Goal: Book appointment/travel/reservation

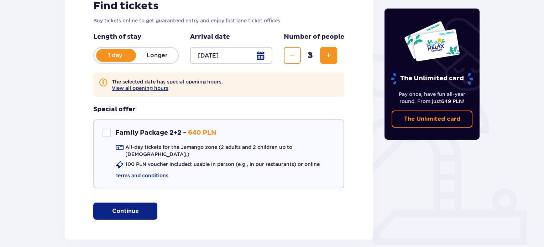
scroll to position [142, 0]
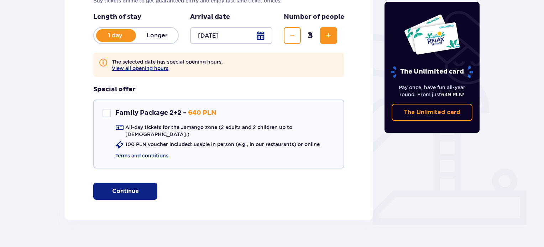
click at [144, 183] on button "Continue" at bounding box center [125, 191] width 64 height 17
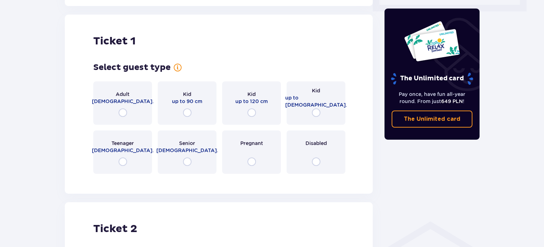
scroll to position [357, 0]
click at [122, 108] on input "radio" at bounding box center [122, 112] width 9 height 9
radio input "true"
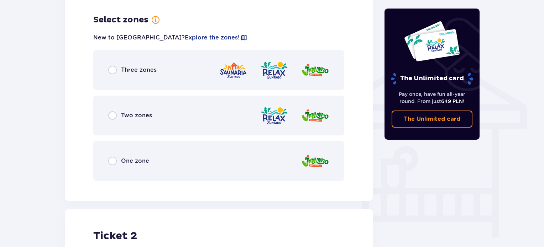
scroll to position [530, 0]
click at [109, 65] on input "radio" at bounding box center [112, 69] width 9 height 9
radio input "true"
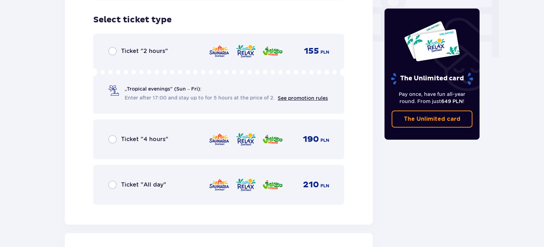
scroll to position [711, 0]
click at [117, 180] on div "Ticket "All day"" at bounding box center [137, 184] width 58 height 9
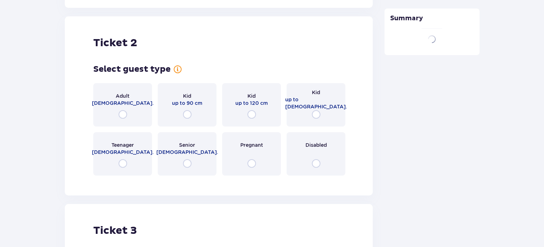
scroll to position [929, 0]
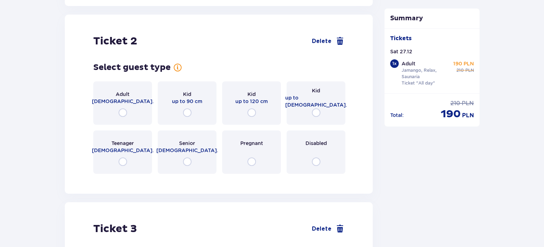
click at [123, 109] on input "radio" at bounding box center [122, 113] width 9 height 9
radio input "true"
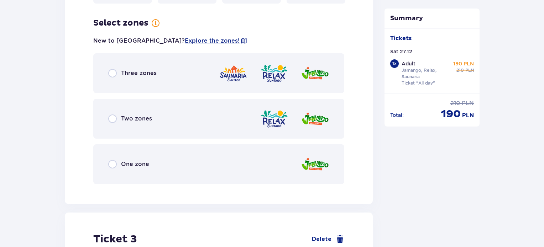
scroll to position [1103, 0]
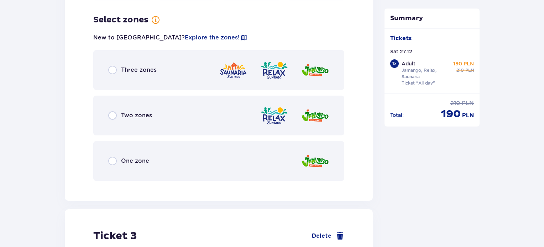
click at [113, 67] on input "radio" at bounding box center [112, 70] width 9 height 9
radio input "true"
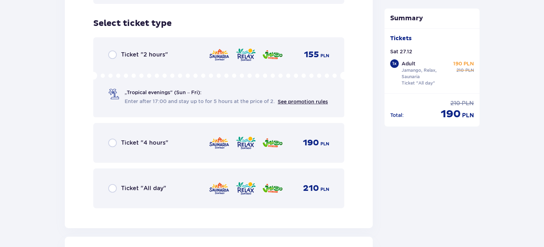
scroll to position [1284, 0]
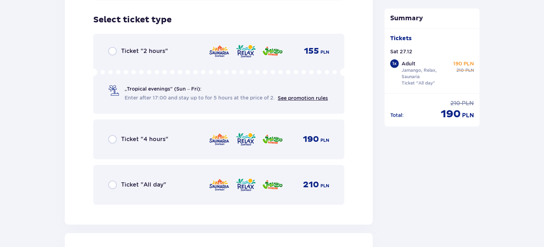
click at [117, 181] on div "Ticket "All day"" at bounding box center [137, 185] width 58 height 9
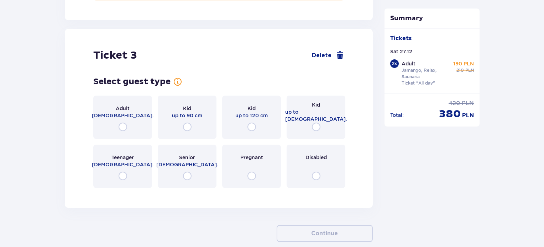
scroll to position [1502, 0]
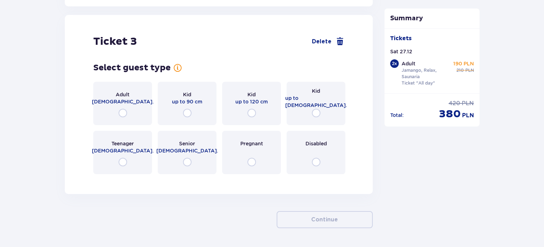
click at [124, 109] on input "radio" at bounding box center [122, 113] width 9 height 9
radio input "true"
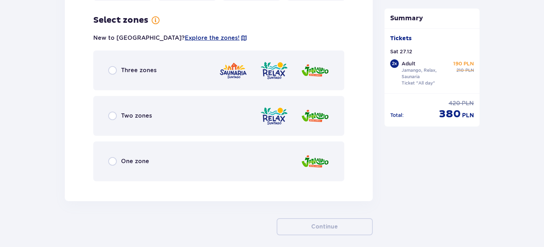
click at [116, 66] on input "radio" at bounding box center [112, 70] width 9 height 9
radio input "true"
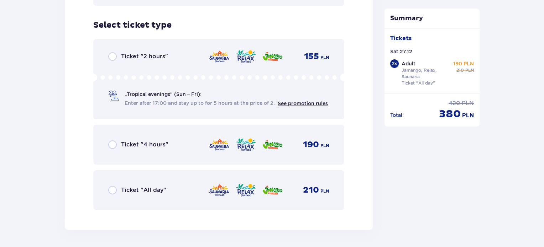
scroll to position [1857, 0]
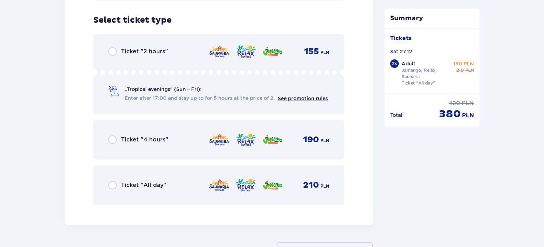
click at [115, 181] on input "radio" at bounding box center [112, 185] width 9 height 9
radio input "true"
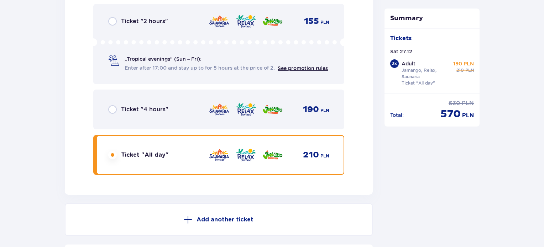
scroll to position [1977, 0]
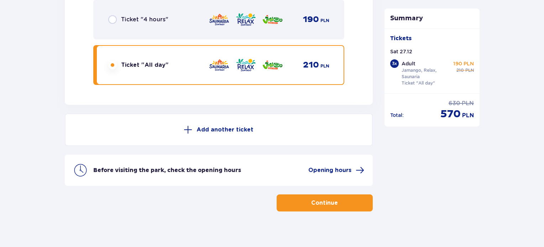
click at [349, 197] on button "Continue" at bounding box center [324, 203] width 96 height 17
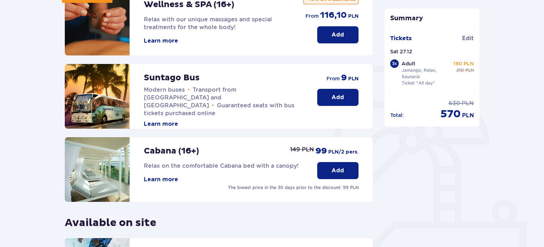
scroll to position [214, 0]
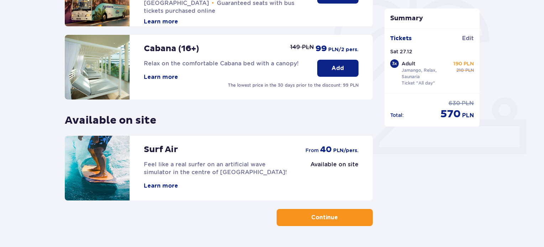
click at [331, 216] on p "Continue" at bounding box center [324, 218] width 27 height 8
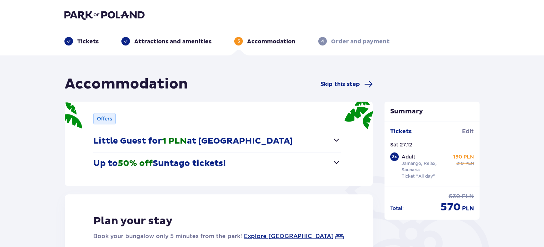
click at [335, 143] on span "button" at bounding box center [336, 140] width 9 height 9
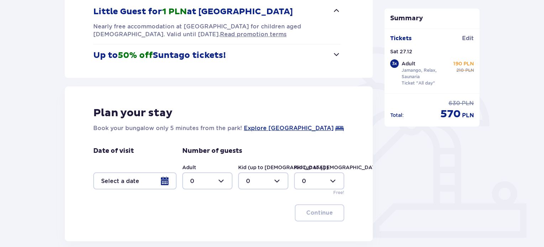
scroll to position [178, 0]
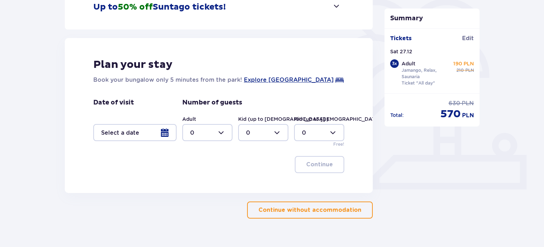
click at [342, 212] on p "Continue without accommodation" at bounding box center [309, 210] width 103 height 8
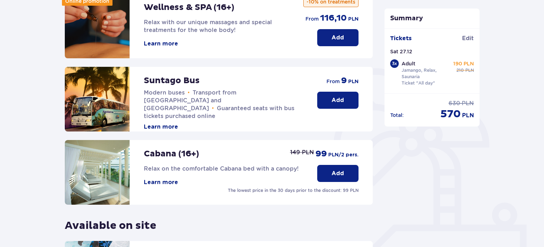
scroll to position [107, 0]
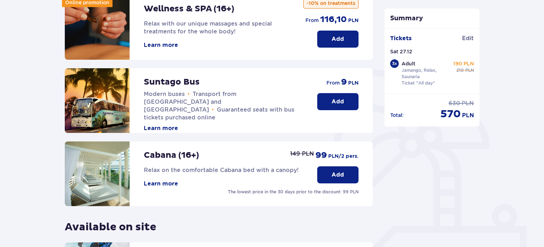
click at [340, 102] on p "Add" at bounding box center [337, 102] width 12 height 8
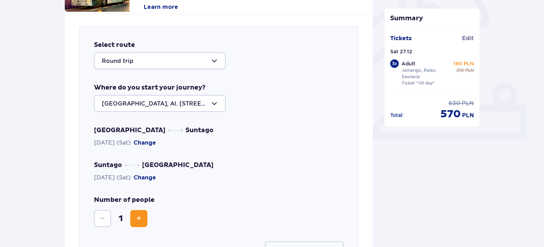
scroll to position [246, 0]
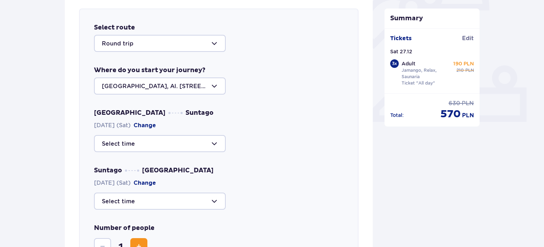
click at [207, 45] on div at bounding box center [160, 43] width 132 height 17
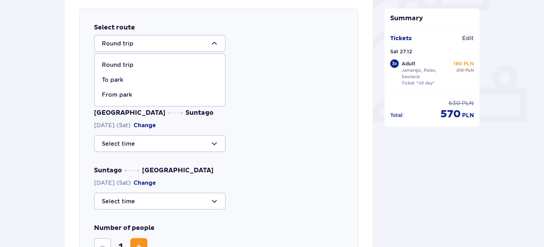
click at [115, 79] on p "To park" at bounding box center [112, 80] width 21 height 8
type input "To [GEOGRAPHIC_DATA]"
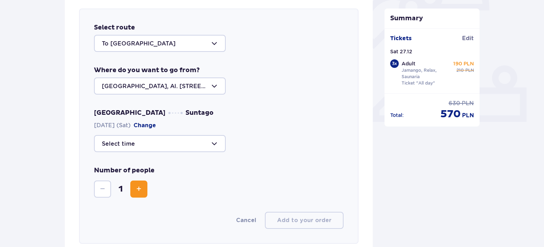
click at [124, 87] on div at bounding box center [160, 86] width 132 height 17
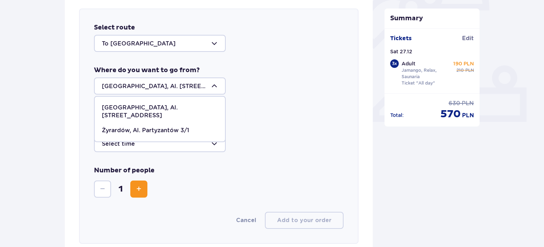
click at [132, 109] on p "[GEOGRAPHIC_DATA], Al. [STREET_ADDRESS]" at bounding box center [160, 112] width 116 height 16
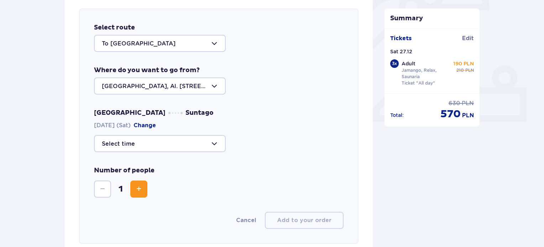
click at [139, 143] on div at bounding box center [160, 143] width 132 height 17
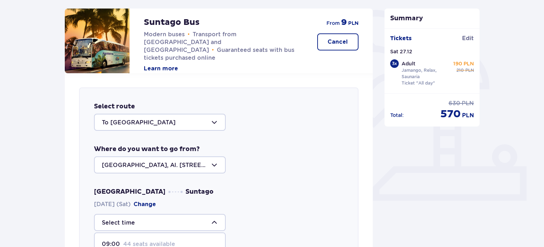
scroll to position [317, 0]
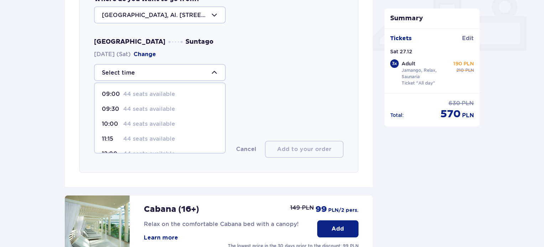
click at [165, 91] on p "44 seats available" at bounding box center [149, 94] width 52 height 8
type input "09:00"
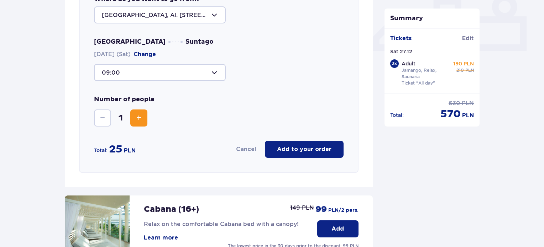
click at [144, 118] on button "Increase" at bounding box center [138, 118] width 17 height 17
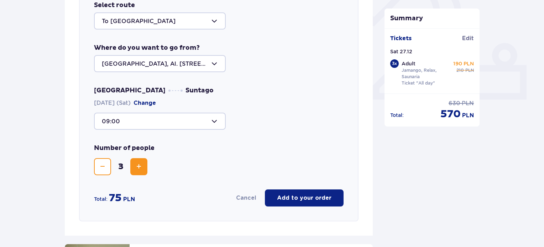
scroll to position [210, 0]
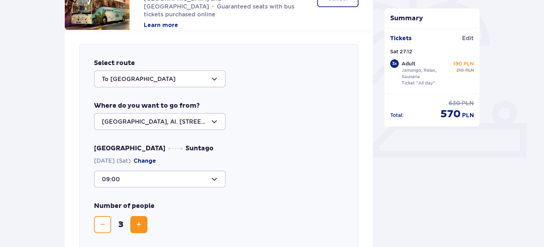
click at [206, 79] on div at bounding box center [160, 78] width 132 height 17
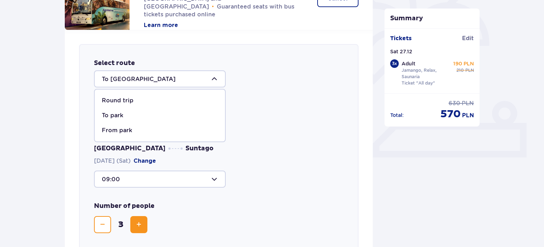
click at [114, 117] on p "To park" at bounding box center [112, 116] width 21 height 8
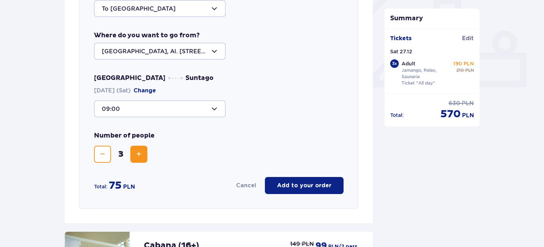
scroll to position [281, 0]
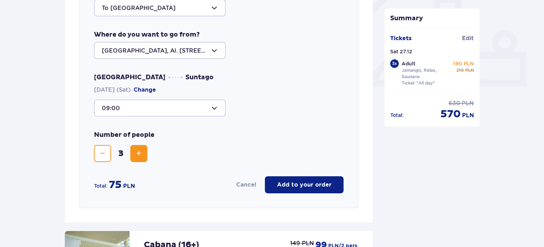
click at [104, 152] on span "Decrease" at bounding box center [102, 153] width 9 height 9
click at [174, 57] on div at bounding box center [160, 50] width 132 height 17
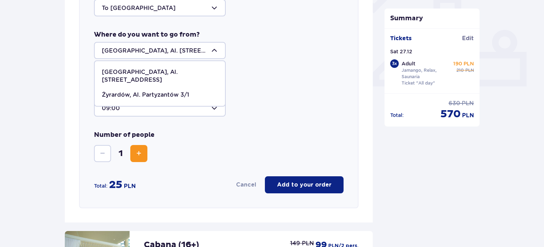
click at [163, 91] on p "Żyrardów, Al. Partyzantów 3/1" at bounding box center [145, 95] width 87 height 8
type input "Żyrardów, Al. Partyzantów 3/1"
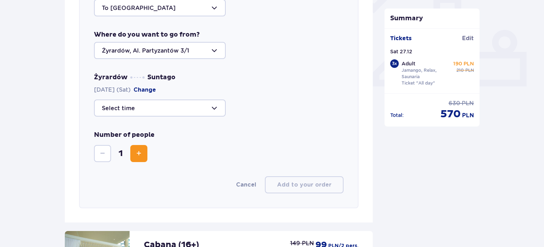
click at [150, 109] on div at bounding box center [160, 108] width 132 height 17
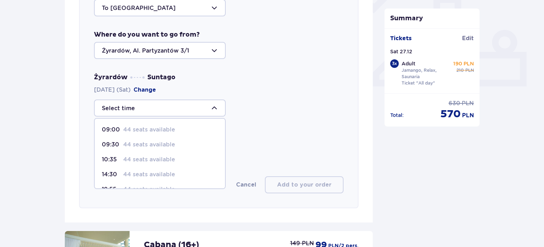
click at [136, 126] on p "44 seats available" at bounding box center [149, 130] width 52 height 8
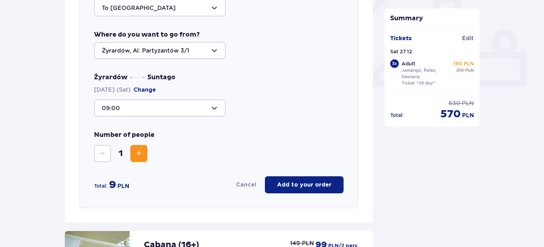
type input "09:00"
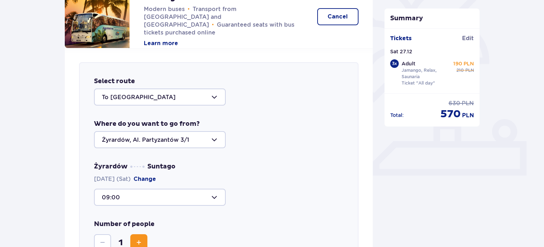
scroll to position [174, 0]
